Goal: Contribute content: Contribute content

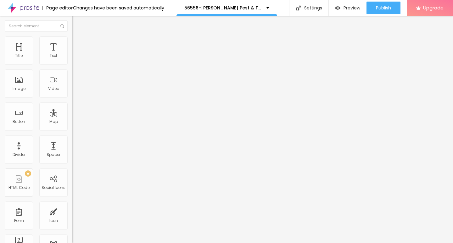
click at [72, 54] on span "Add image" at bounding box center [85, 51] width 26 height 5
click at [72, 39] on img at bounding box center [75, 39] width 6 height 6
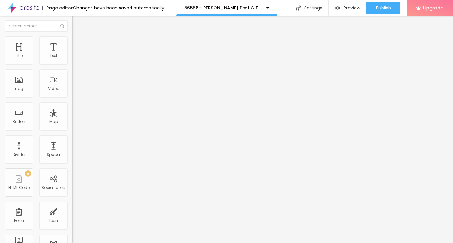
type input "95"
type input "85"
type input "75"
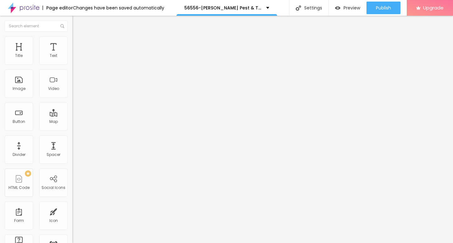
type input "75"
type input "30"
type input "25"
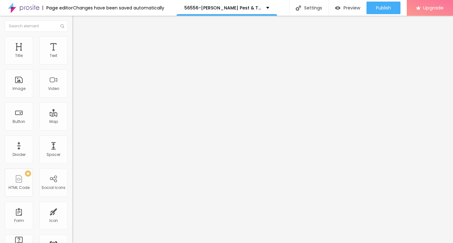
type input "10"
drag, startPoint x: 65, startPoint y: 66, endPoint x: 0, endPoint y: 66, distance: 64.7
type input "10"
click at [72, 64] on input "range" at bounding box center [92, 61] width 41 height 5
click at [77, 21] on img "button" at bounding box center [79, 22] width 5 height 5
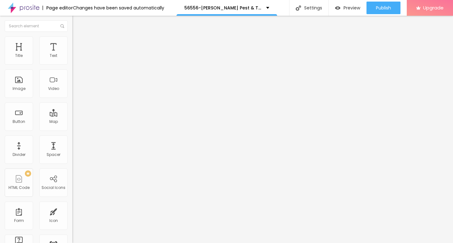
click at [75, 58] on icon "button" at bounding box center [77, 57] width 4 height 4
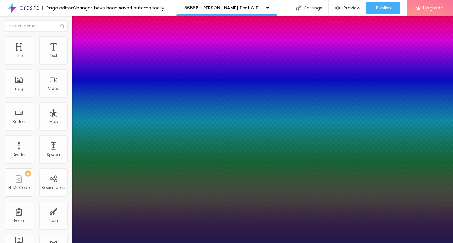
type input "1"
type input "17"
type input "1"
type input "18"
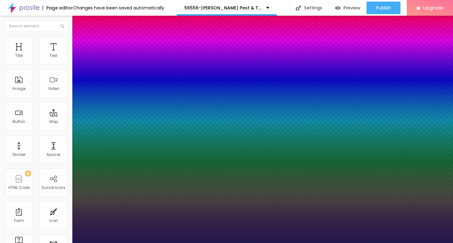
type input "18"
type input "1"
type input "19"
type input "1"
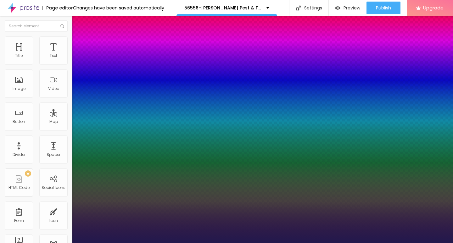
type input "20"
type input "1"
type input "22"
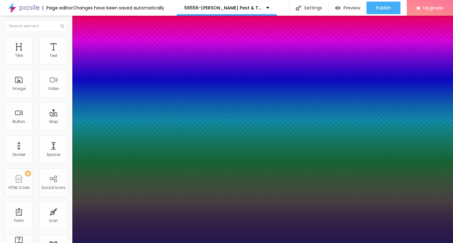
type input "1"
type input "24"
type input "1"
type input "25"
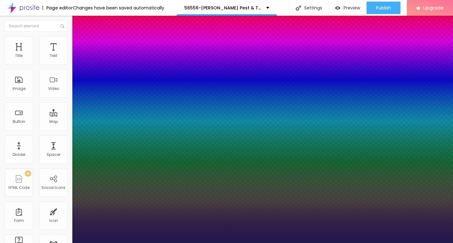
type input "25"
type input "1"
type input "26"
type input "1"
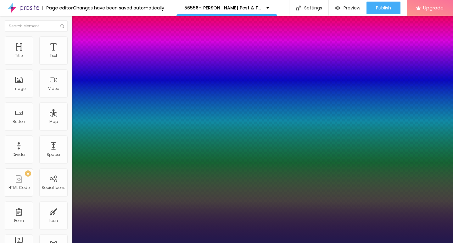
type input "27"
type input "1"
type input "28"
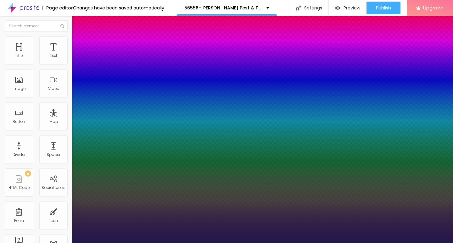
type input "1"
type input "29"
type input "1"
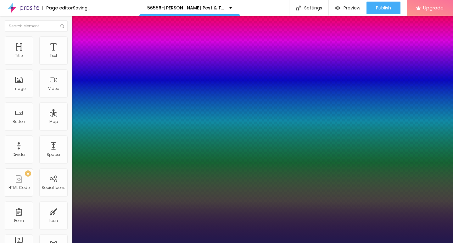
type input "28"
type input "1"
type input "27"
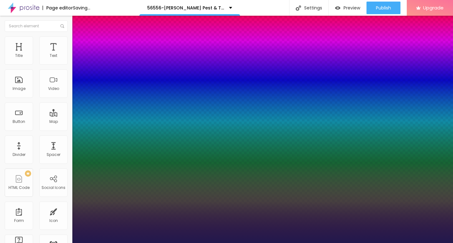
type input "1"
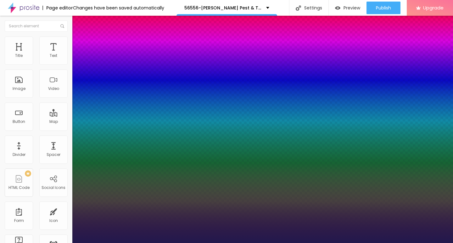
type input "26"
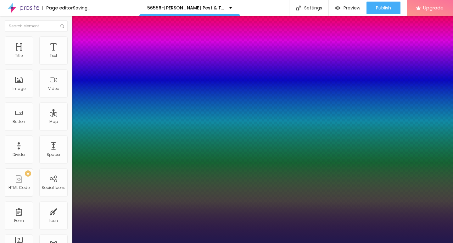
type input "1"
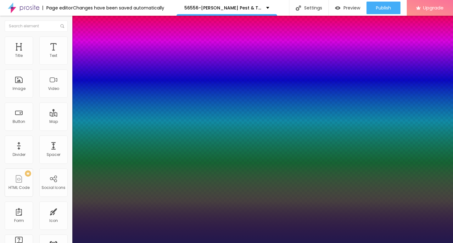
type input "25"
type input "1"
drag, startPoint x: 84, startPoint y: 107, endPoint x: 89, endPoint y: 107, distance: 5.1
type input "25"
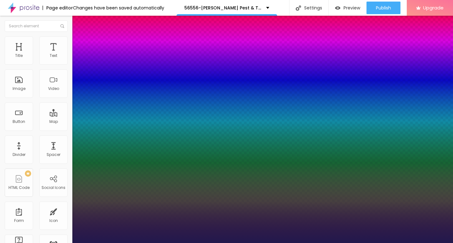
type input "1"
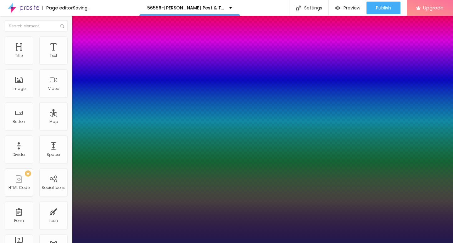
click at [175, 243] on div at bounding box center [226, 243] width 453 height 0
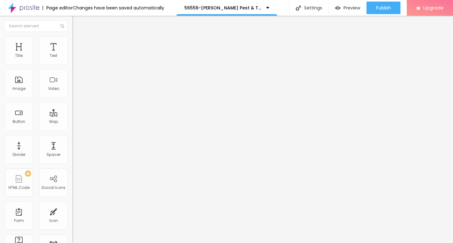
click at [77, 23] on img "button" at bounding box center [79, 22] width 5 height 5
drag, startPoint x: 28, startPoint y: 70, endPoint x: 0, endPoint y: 70, distance: 28.0
click at [72, 70] on div "Text Click me Align Size Default Small Default Big Link URL https:// Open in ne…" at bounding box center [108, 94] width 72 height 91
paste input "→ VIEW DOCUMENT HERE"
type input "→ VIEW DOCUMENT HERE"
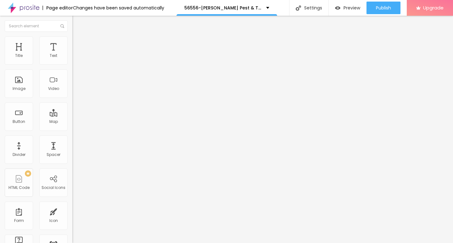
drag, startPoint x: 40, startPoint y: 129, endPoint x: 3, endPoint y: 129, distance: 36.8
click at [72, 129] on div "Text → VIEW DOCUMENT HERE Align Size Default Small Default Big Link URL https:/…" at bounding box center [108, 94] width 72 height 91
paste input "[DOMAIN_NAME]"
type input "[URL][DOMAIN_NAME]"
click at [78, 43] on span "Style" at bounding box center [82, 40] width 9 height 5
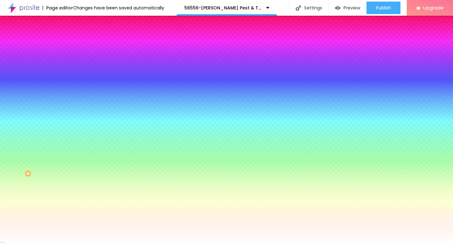
click at [72, 77] on button "button" at bounding box center [76, 80] width 9 height 7
type input "17"
type input "18"
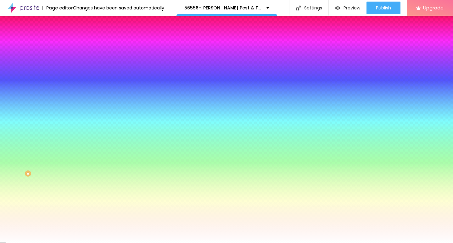
type input "19"
type input "20"
type input "21"
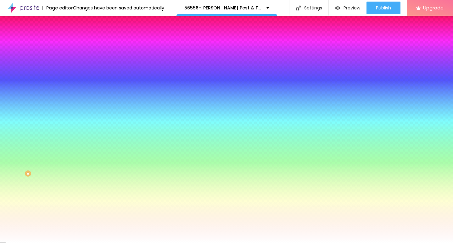
type input "21"
type input "22"
drag, startPoint x: 96, startPoint y: 121, endPoint x: 106, endPoint y: 121, distance: 9.7
type input "22"
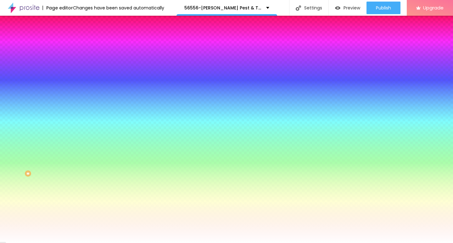
click at [228, 243] on div at bounding box center [226, 243] width 453 height 0
click at [72, 77] on button "button" at bounding box center [76, 80] width 9 height 7
click at [205, 243] on div at bounding box center [226, 243] width 453 height 0
click at [72, 36] on img at bounding box center [75, 33] width 6 height 6
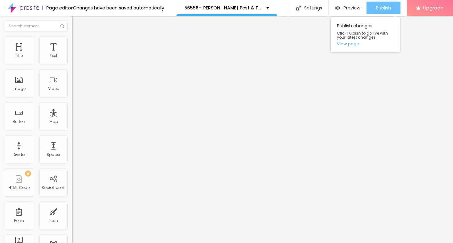
click at [376, 7] on span "Publish" at bounding box center [383, 7] width 15 height 5
